Goal: Use online tool/utility: Use online tool/utility

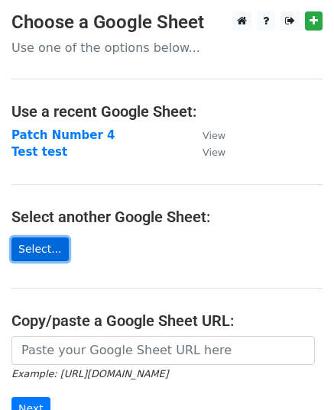
click at [27, 248] on link "Select..." at bounding box center [39, 249] width 57 height 24
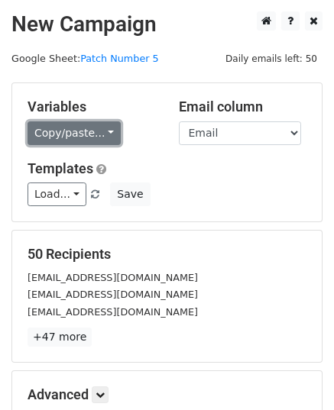
click at [84, 134] on link "Copy/paste..." at bounding box center [73, 133] width 93 height 24
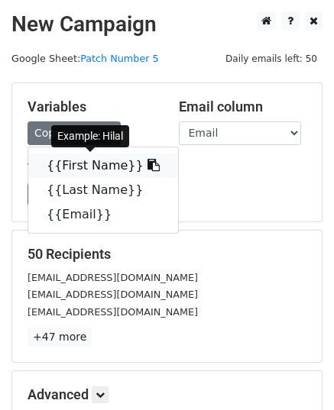
click at [97, 164] on link "{{First Name}}" at bounding box center [103, 165] width 150 height 24
